Goal: Task Accomplishment & Management: Use online tool/utility

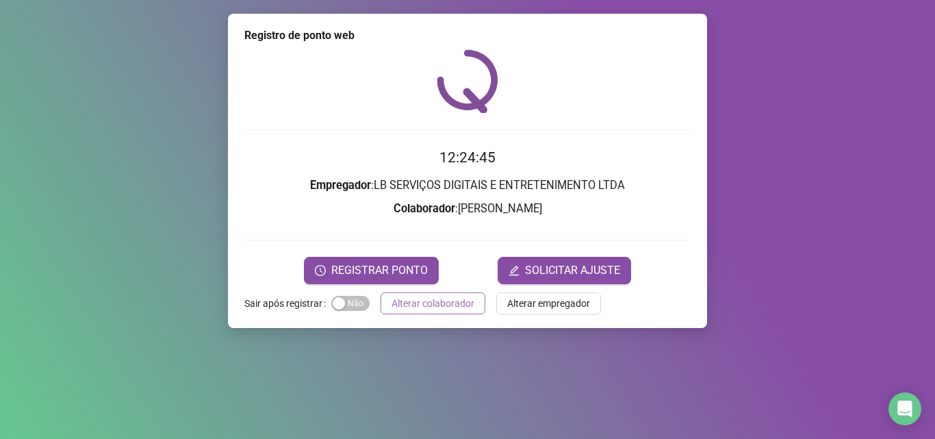
click at [435, 300] on span "Alterar colaborador" at bounding box center [433, 303] width 83 height 15
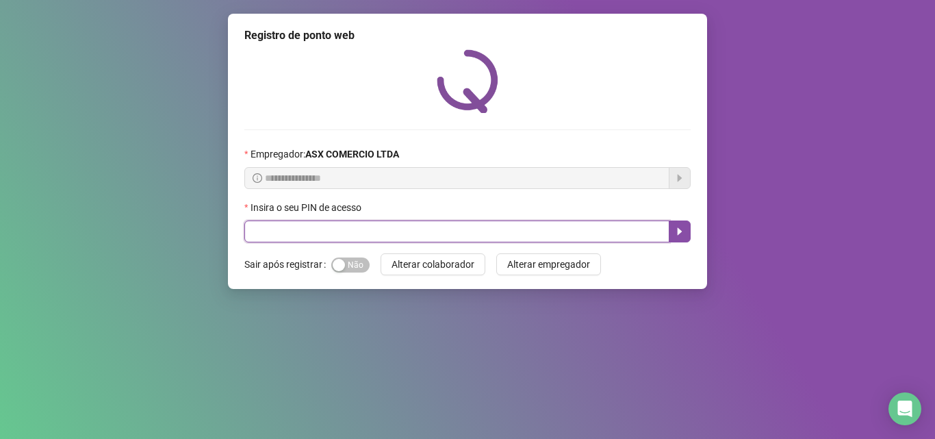
click at [444, 231] on input "text" at bounding box center [456, 231] width 425 height 22
type input "*****"
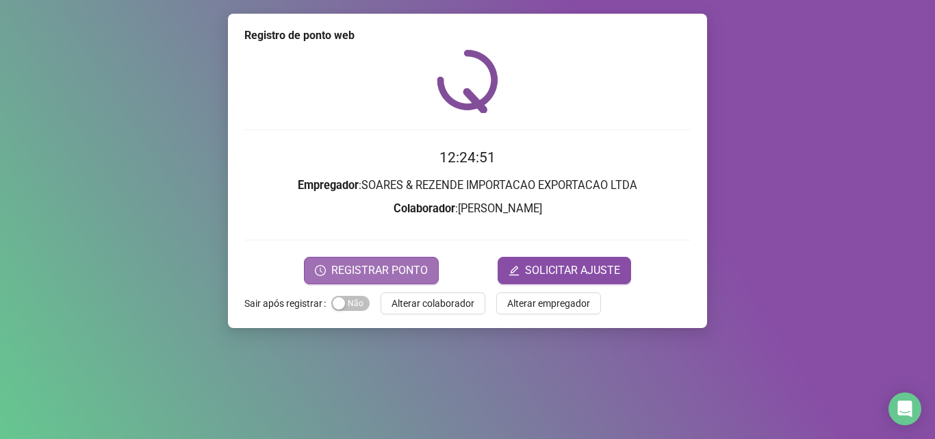
click at [403, 264] on span "REGISTRAR PONTO" at bounding box center [379, 270] width 97 height 16
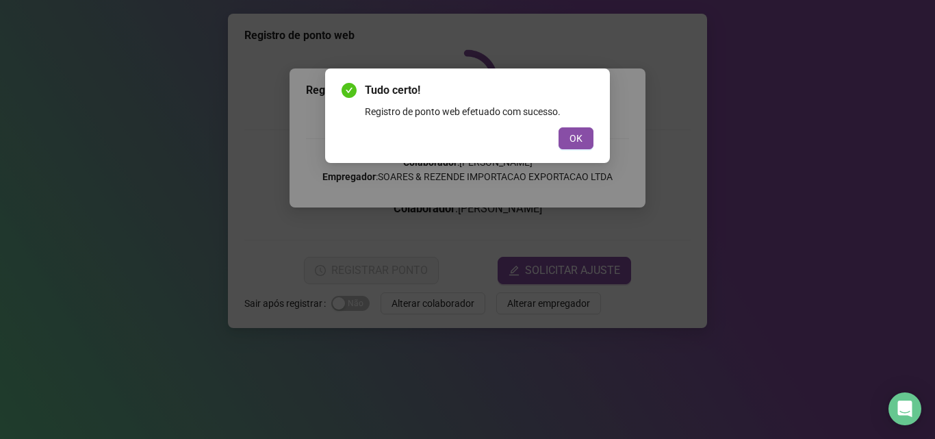
click at [566, 143] on button "OK" at bounding box center [576, 138] width 35 height 22
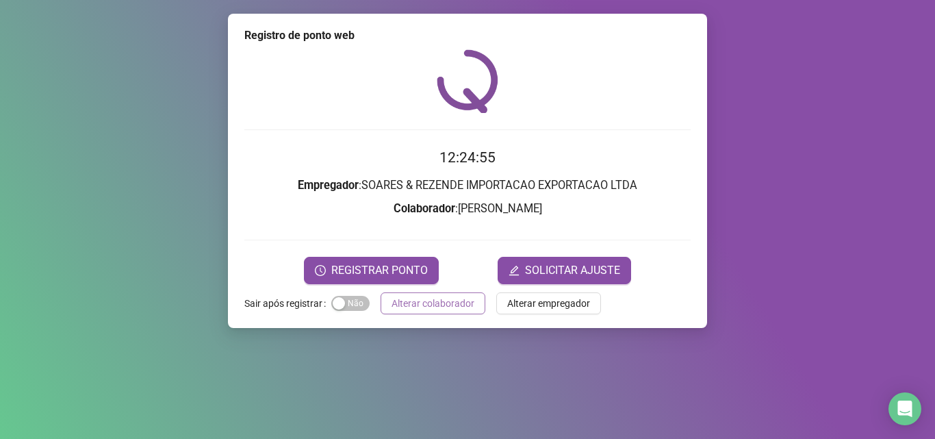
click at [454, 301] on span "Alterar colaborador" at bounding box center [433, 303] width 83 height 15
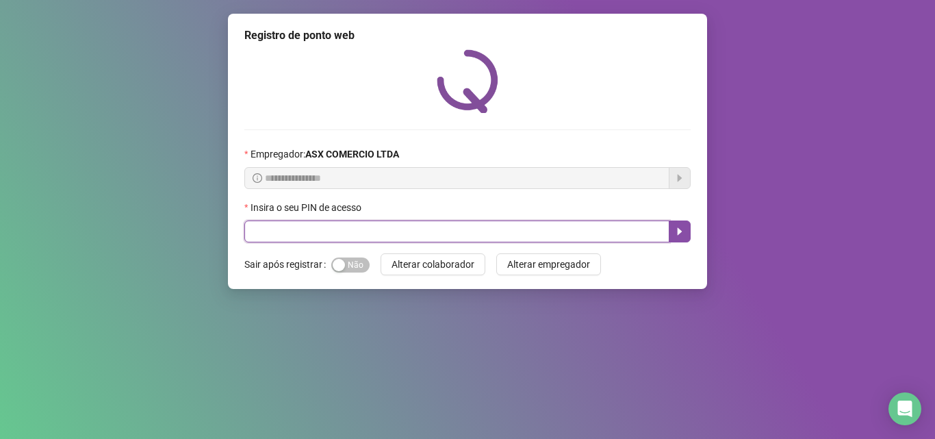
click at [407, 235] on input "text" at bounding box center [456, 231] width 425 height 22
type input "*****"
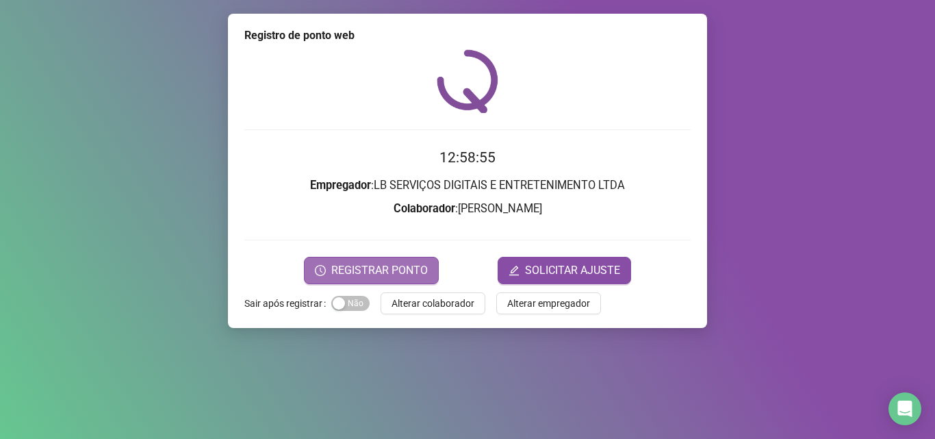
click at [394, 274] on span "REGISTRAR PONTO" at bounding box center [379, 270] width 97 height 16
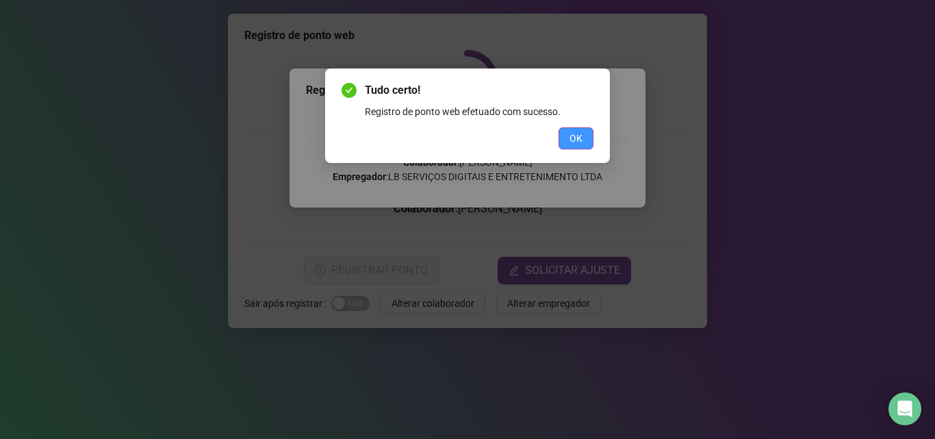
click at [578, 134] on span "OK" at bounding box center [576, 138] width 13 height 15
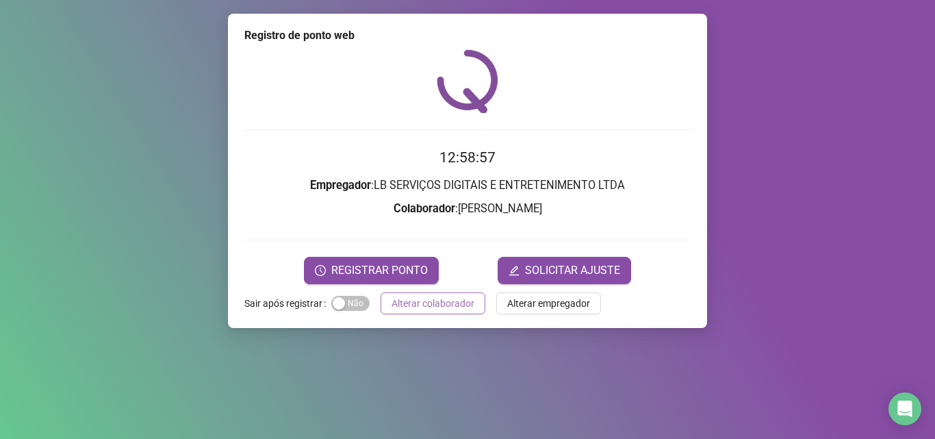
click at [431, 299] on span "Alterar colaborador" at bounding box center [433, 303] width 83 height 15
